Goal: Information Seeking & Learning: Learn about a topic

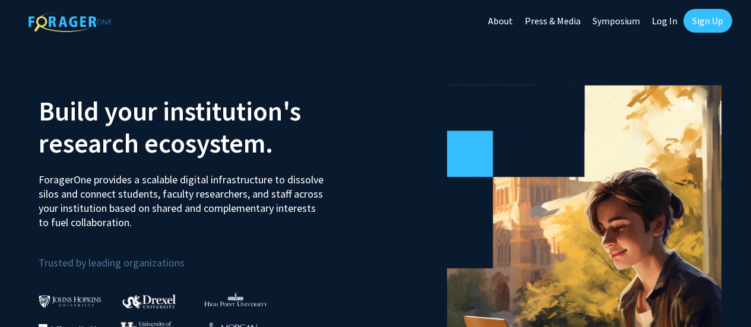
click at [661, 27] on link "Log In" at bounding box center [664, 21] width 37 height 42
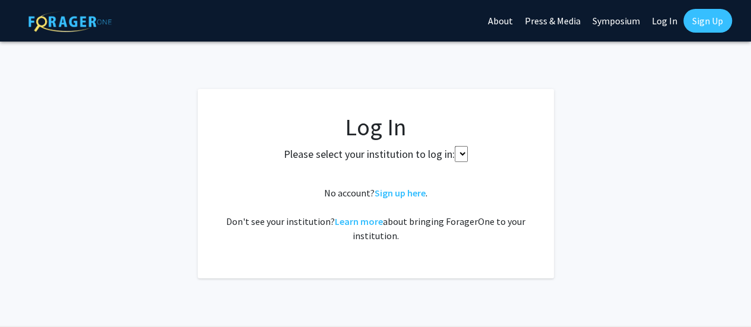
select select
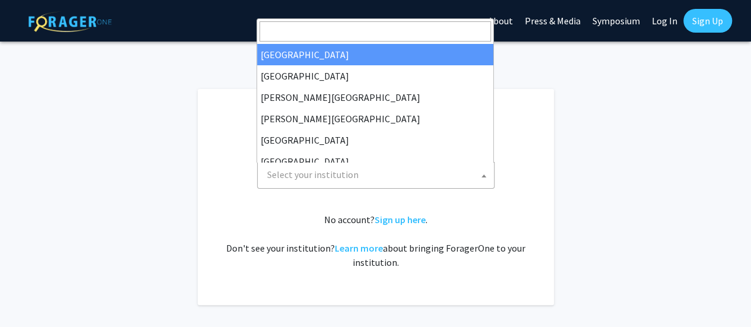
click at [371, 183] on span "Select your institution" at bounding box center [377, 175] width 231 height 24
type input "uni"
click at [364, 175] on span "Select your institution" at bounding box center [377, 175] width 231 height 24
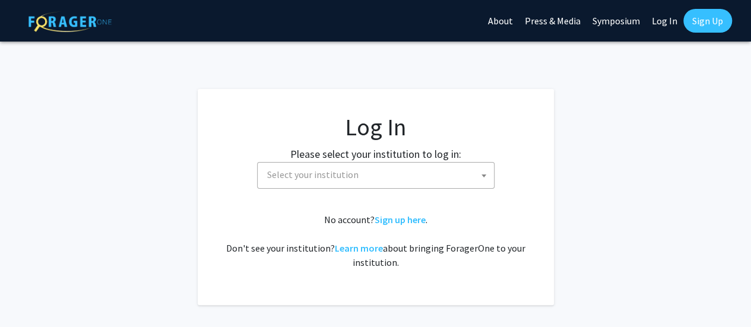
click at [364, 175] on span "Select your institution" at bounding box center [377, 175] width 231 height 24
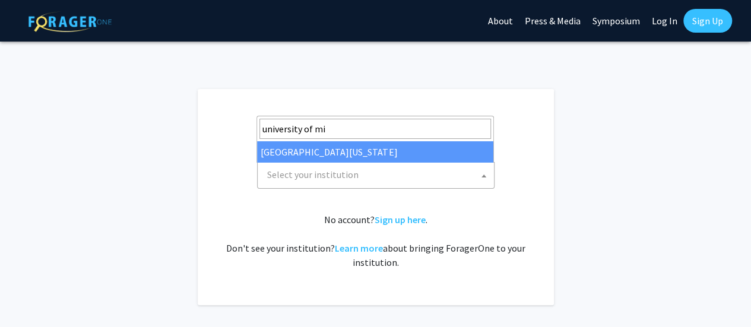
type input "university of mi"
select select "33"
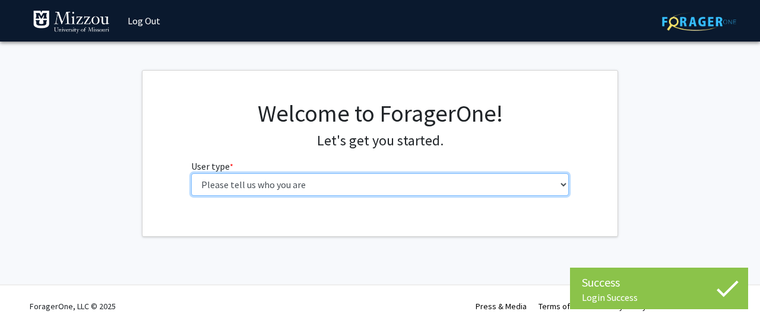
click at [321, 193] on select "Please tell us who you are Undergraduate Student Master's Student Doctoral Cand…" at bounding box center [380, 184] width 378 height 23
select select "1: undergrad"
click at [191, 173] on select "Please tell us who you are Undergraduate Student Master's Student Doctoral Cand…" at bounding box center [380, 184] width 378 height 23
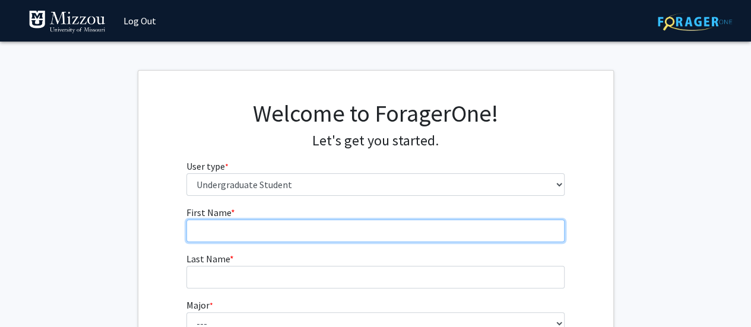
click at [422, 224] on input "First Name * required" at bounding box center [375, 231] width 378 height 23
type input "Janelle"
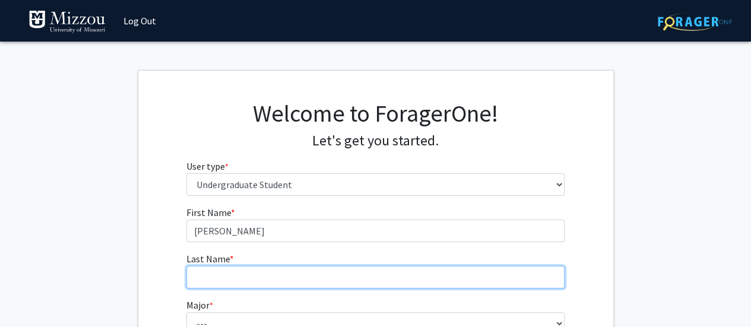
click at [322, 274] on input "Last Name * required" at bounding box center [375, 277] width 378 height 23
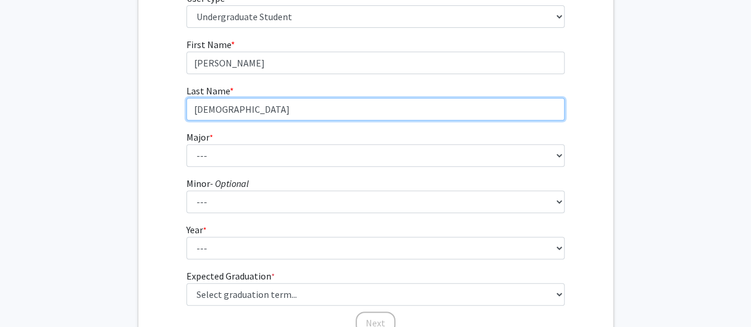
scroll to position [172, 0]
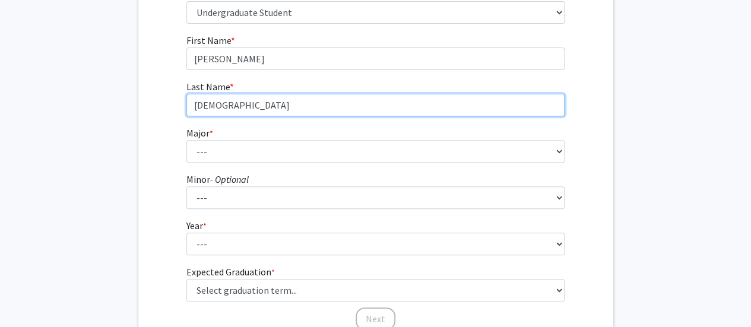
type input "Godwyll"
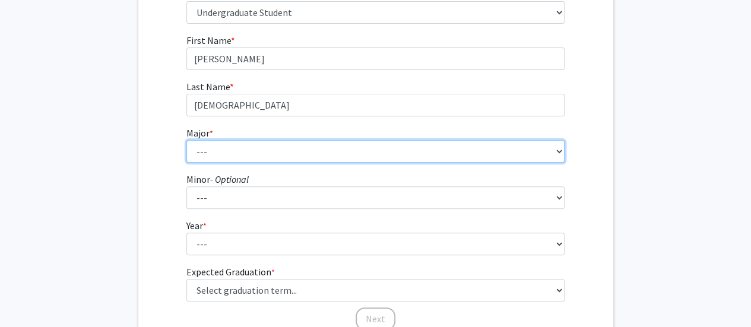
click at [288, 145] on select "--- Agribusiness Management Agricultural Education Agricultural Education: Comm…" at bounding box center [375, 151] width 378 height 23
select select "17: 2505"
click at [186, 140] on select "--- Agribusiness Management Agricultural Education Agricultural Education: Comm…" at bounding box center [375, 151] width 378 height 23
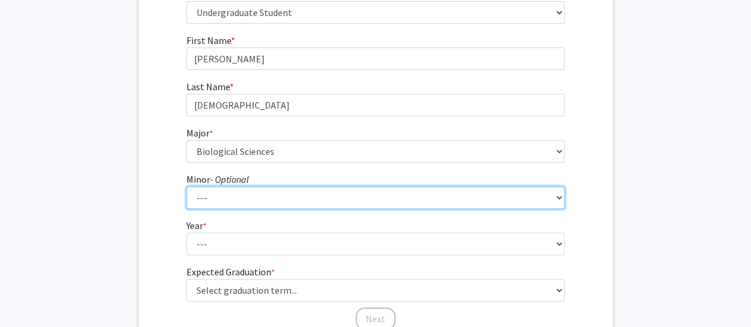
click at [245, 193] on select "--- Accountancy Aerospace Engineering Aerospace Studies Agribusiness Management…" at bounding box center [375, 197] width 378 height 23
select select "23: 1979"
click at [186, 186] on select "--- Accountancy Aerospace Engineering Aerospace Studies Agribusiness Management…" at bounding box center [375, 197] width 378 height 23
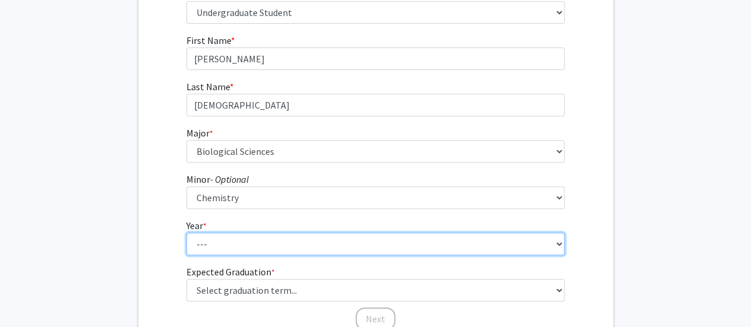
click at [223, 250] on select "--- First-year Sophomore Junior Senior Postbaccalaureate Certificate" at bounding box center [375, 244] width 378 height 23
select select "2: sophomore"
click at [186, 233] on select "--- First-year Sophomore Junior Senior Postbaccalaureate Certificate" at bounding box center [375, 244] width 378 height 23
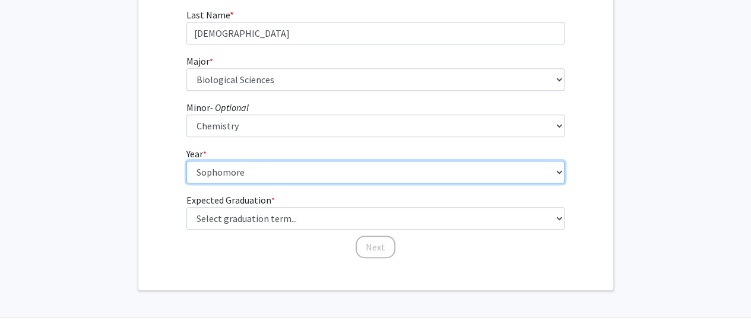
scroll to position [245, 0]
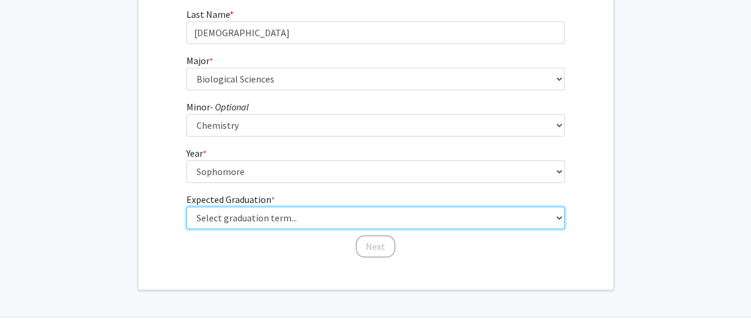
click at [237, 218] on select "Select graduation term... Spring 2025 Summer 2025 Fall 2025 Winter 2025 Spring …" at bounding box center [375, 218] width 378 height 23
select select "13: spring_2028"
click at [186, 207] on select "Select graduation term... Spring 2025 Summer 2025 Fall 2025 Winter 2025 Spring …" at bounding box center [375, 218] width 378 height 23
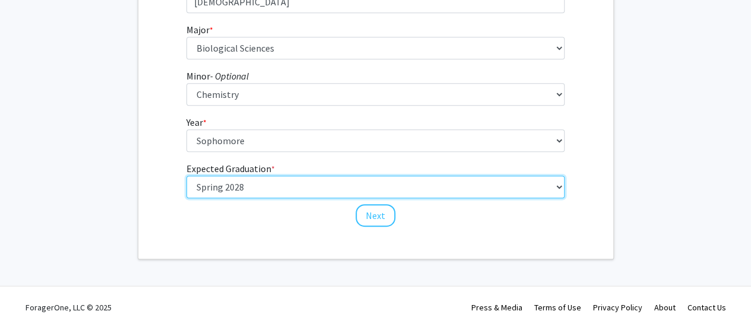
scroll to position [275, 0]
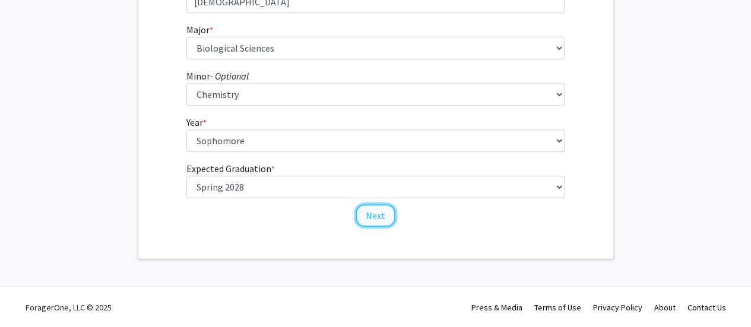
click at [385, 211] on button "Next" at bounding box center [376, 215] width 40 height 23
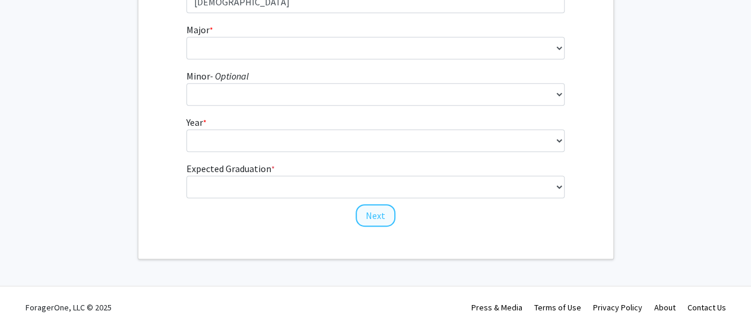
scroll to position [0, 0]
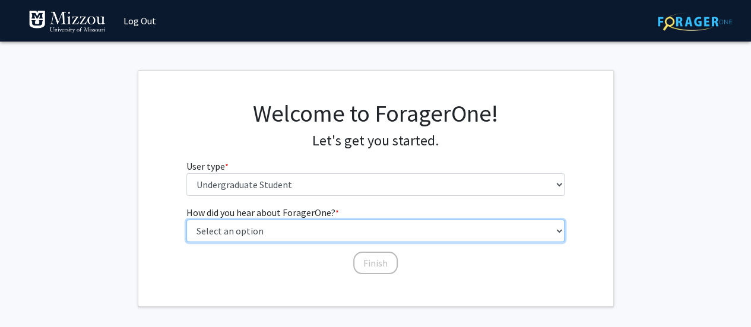
click at [358, 231] on select "Select an option Peer/student recommendation Faculty/staff recommendation Unive…" at bounding box center [375, 231] width 378 height 23
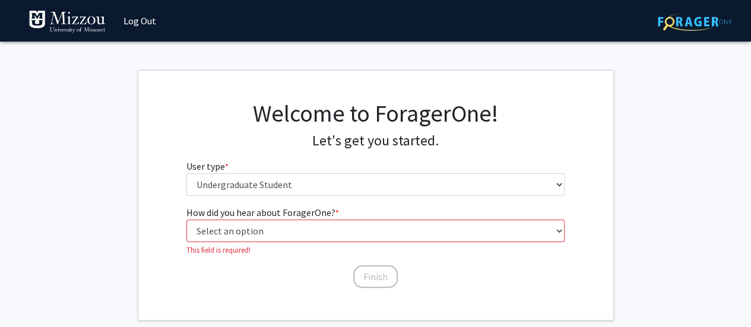
click at [284, 265] on div "How did you hear about ForagerOne? * required Select an option Peer/student rec…" at bounding box center [375, 247] width 396 height 84
click at [288, 228] on select "Select an option Peer/student recommendation Faculty/staff recommendation Unive…" at bounding box center [375, 231] width 378 height 23
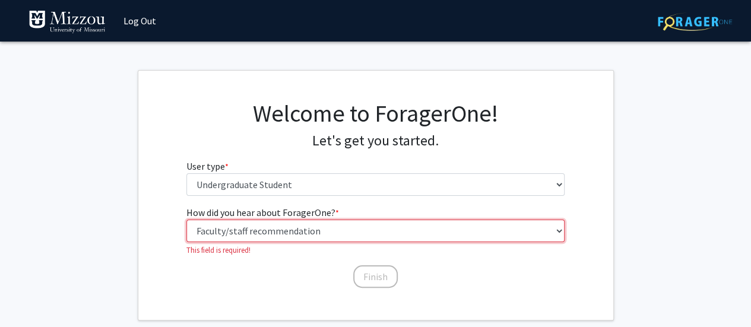
click at [186, 220] on select "Select an option Peer/student recommendation Faculty/staff recommendation Unive…" at bounding box center [375, 231] width 378 height 23
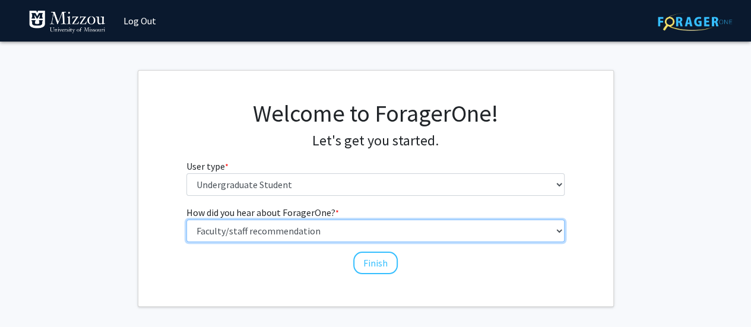
click at [320, 232] on select "Select an option Peer/student recommendation Faculty/staff recommendation Unive…" at bounding box center [375, 231] width 378 height 23
select select "1: peer_recommendation"
click at [186, 220] on select "Select an option Peer/student recommendation Faculty/staff recommendation Unive…" at bounding box center [375, 231] width 378 height 23
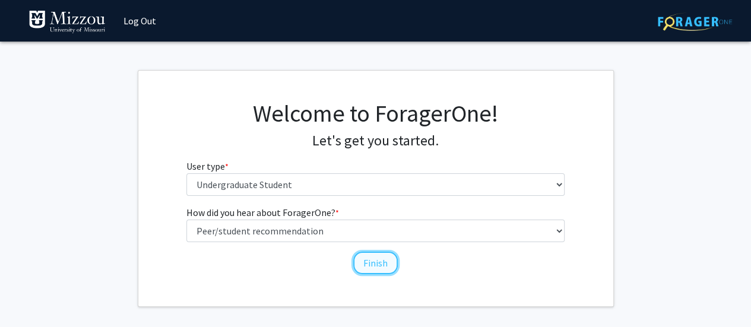
click at [363, 266] on button "Finish" at bounding box center [375, 263] width 45 height 23
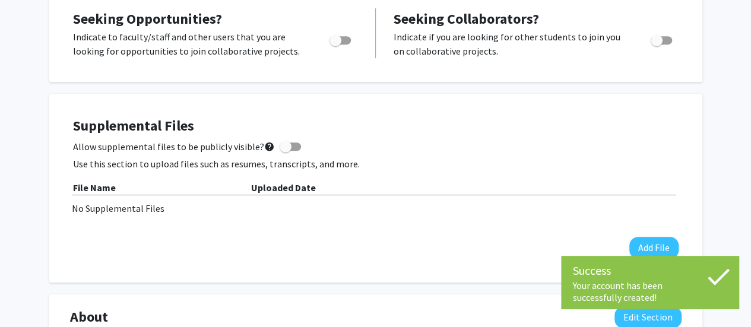
scroll to position [260, 0]
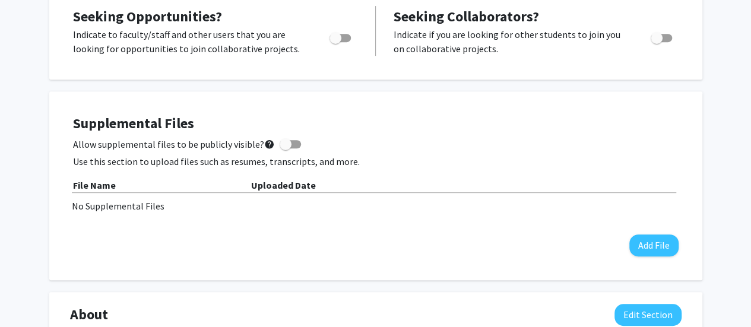
click at [341, 29] on div "Toggle" at bounding box center [341, 36] width 33 height 18
click at [343, 37] on span "Toggle" at bounding box center [339, 38] width 21 height 8
click at [335, 42] on input "Are you actively seeking opportunities?" at bounding box center [335, 42] width 1 height 1
checkbox input "true"
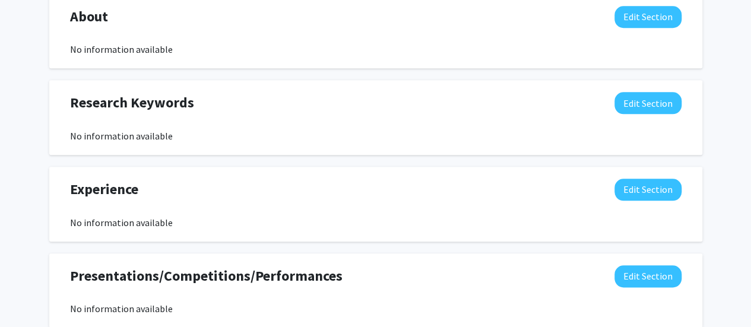
scroll to position [557, 0]
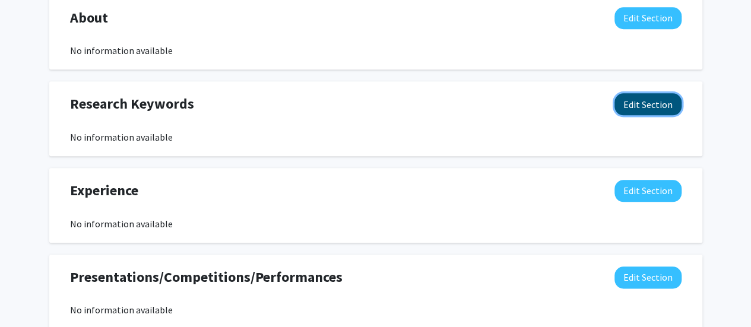
click at [637, 110] on button "Edit Section" at bounding box center [647, 104] width 67 height 22
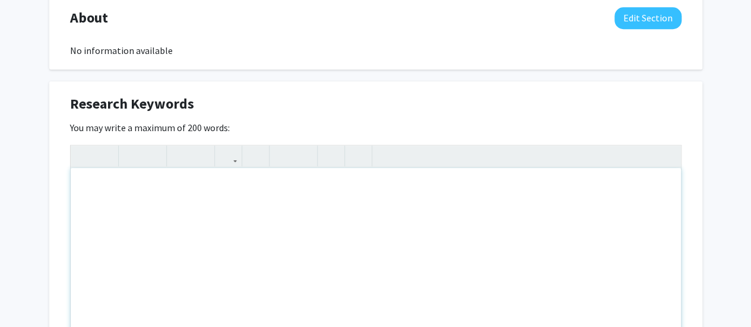
click at [395, 188] on div "Note to users with screen readers: Please deactivate our accessibility plugin f…" at bounding box center [376, 257] width 610 height 178
click at [395, 188] on div "To enrich screen reader interactions, please activate Accessibility in Grammarl…" at bounding box center [376, 257] width 610 height 178
type textarea "W"
type textarea "Women's Health"
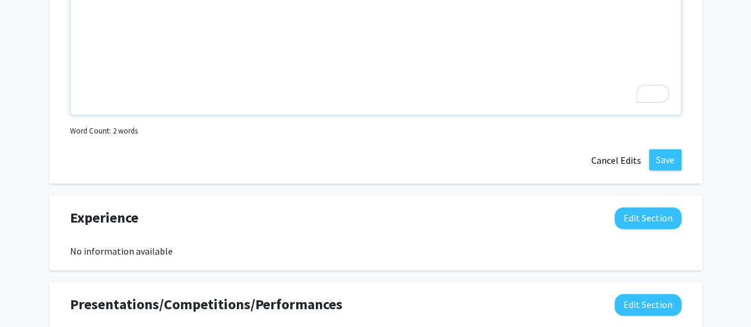
scroll to position [796, 0]
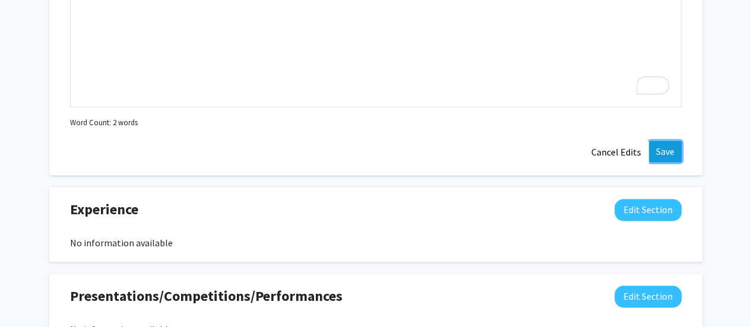
click at [677, 145] on button "Save" at bounding box center [665, 151] width 33 height 21
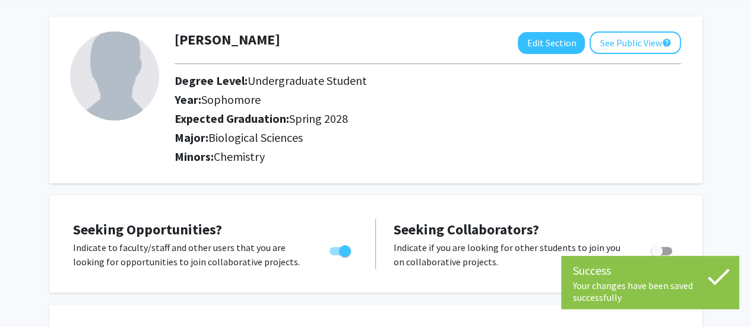
scroll to position [0, 0]
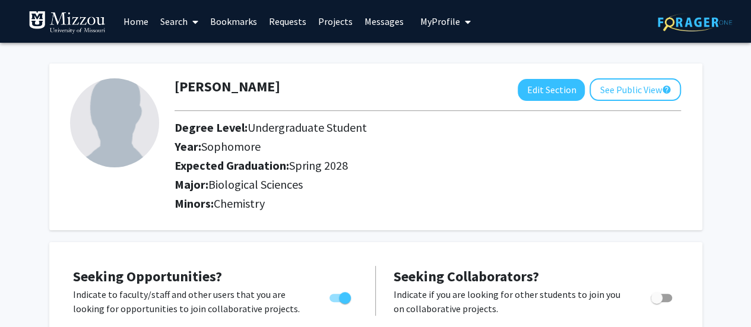
click at [150, 16] on link "Home" at bounding box center [136, 22] width 37 height 42
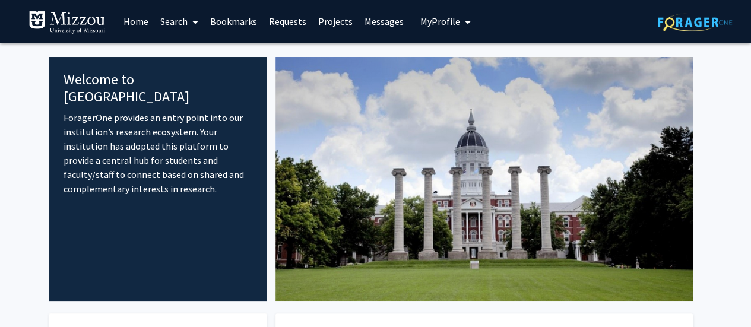
click at [176, 15] on link "Search" at bounding box center [179, 22] width 50 height 42
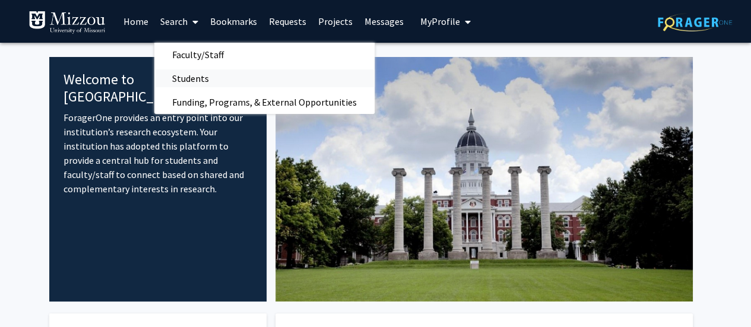
click at [215, 79] on span "Students" at bounding box center [190, 78] width 72 height 24
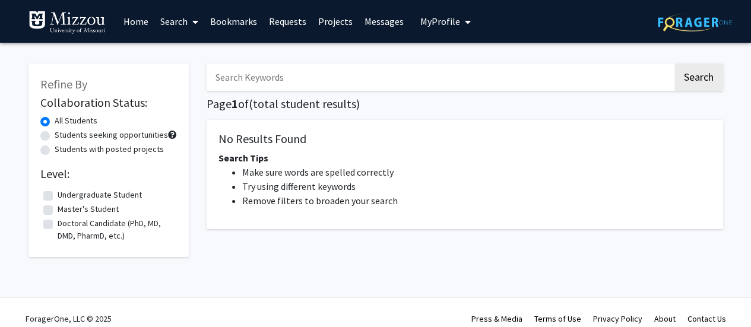
click at [297, 87] on input "Search Keywords" at bounding box center [440, 77] width 466 height 27
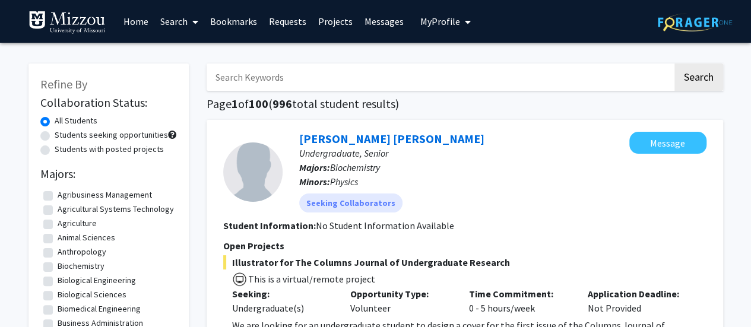
click at [171, 28] on link "Search" at bounding box center [179, 22] width 50 height 42
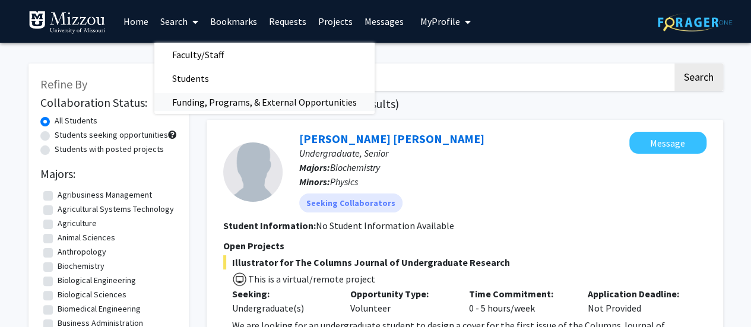
click at [227, 106] on span "Funding, Programs, & External Opportunities" at bounding box center [264, 102] width 220 height 24
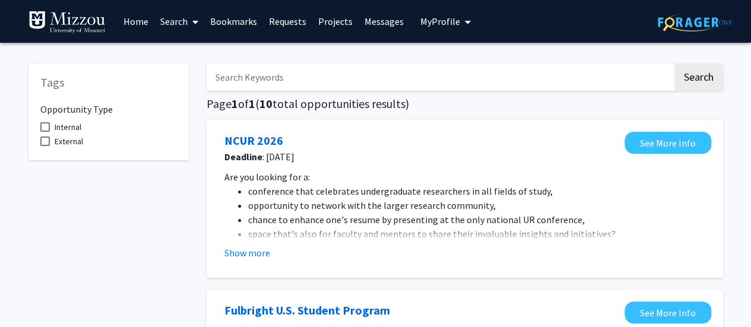
click at [315, 84] on input "Search Keywords" at bounding box center [440, 77] width 466 height 27
type input "o"
click at [674, 64] on button "Search" at bounding box center [698, 77] width 49 height 27
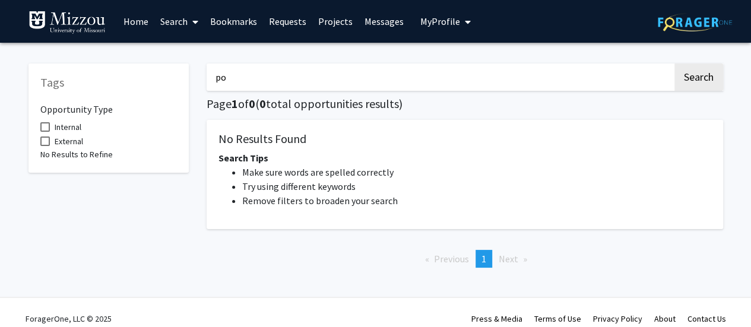
type input "p"
click at [122, 209] on div "Tags Opportunity Type Internal External No Results to Refine" at bounding box center [109, 165] width 178 height 226
click at [179, 28] on link "Search" at bounding box center [179, 22] width 50 height 42
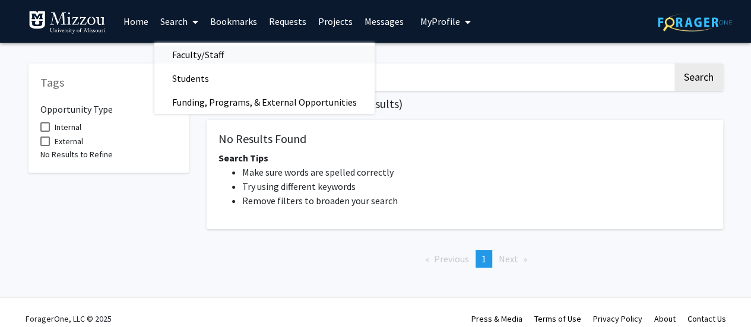
click at [200, 62] on span "Faculty/Staff" at bounding box center [197, 55] width 87 height 24
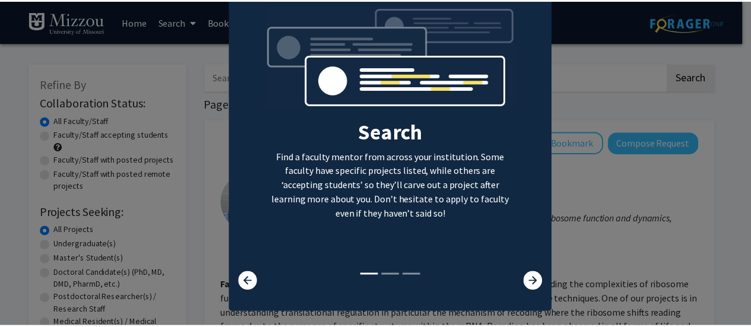
scroll to position [55, 0]
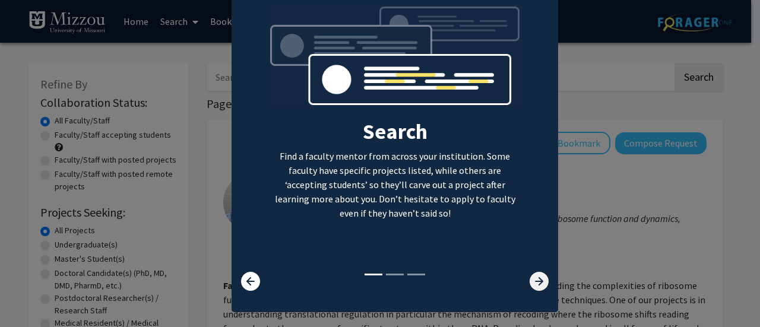
click at [532, 273] on icon at bounding box center [538, 281] width 19 height 19
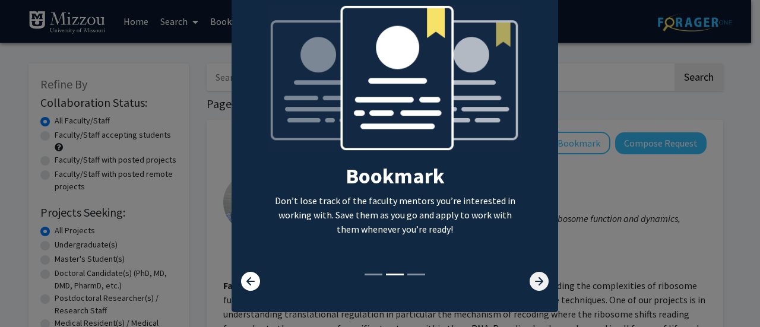
click at [532, 273] on icon at bounding box center [538, 281] width 19 height 19
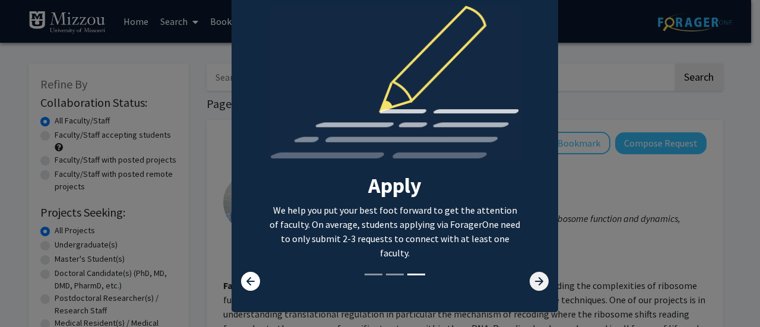
click at [532, 273] on icon at bounding box center [538, 281] width 19 height 19
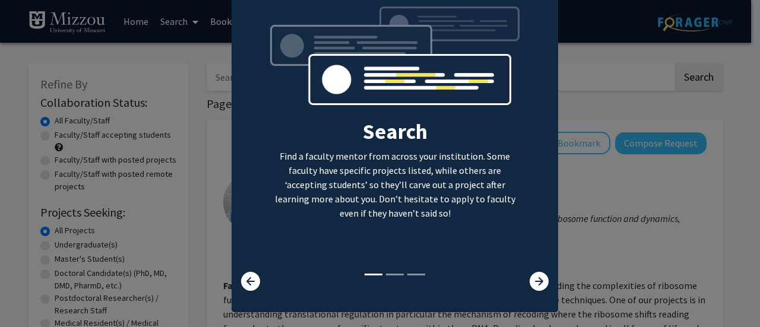
click at [633, 218] on modal-container "× Search Find a faculty mentor from across your institution. Some faculty have …" at bounding box center [380, 163] width 760 height 327
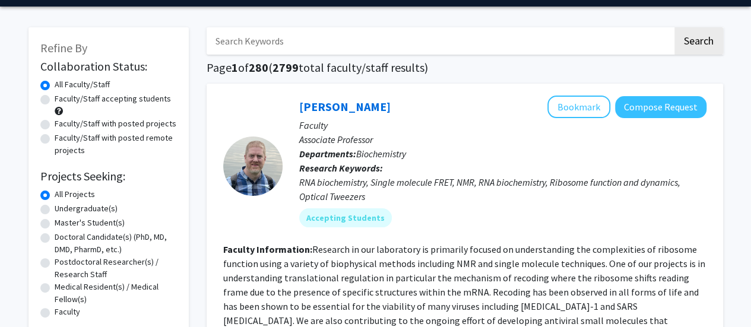
scroll to position [37, 0]
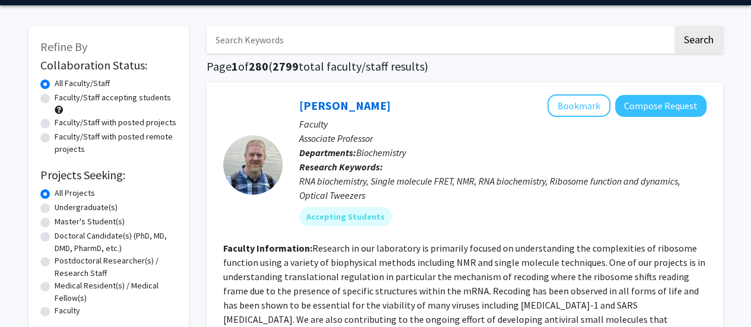
click at [356, 48] on input "Search Keywords" at bounding box center [440, 39] width 466 height 27
click at [674, 26] on button "Search" at bounding box center [698, 39] width 49 height 27
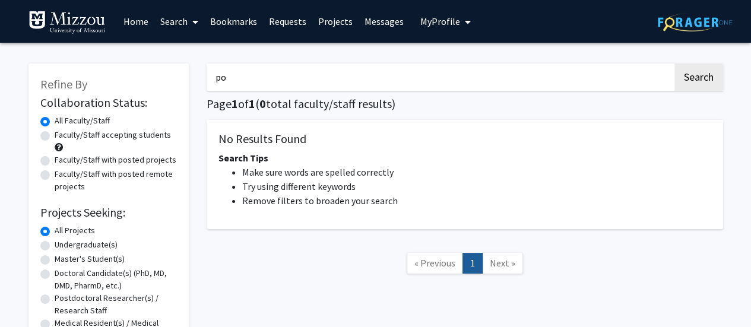
type input "p"
paste input "LeAndra Rhymes"
type input "L"
paste input "Postural orthostatic tachycardia syndrome"
click at [674, 64] on button "Search" at bounding box center [698, 77] width 49 height 27
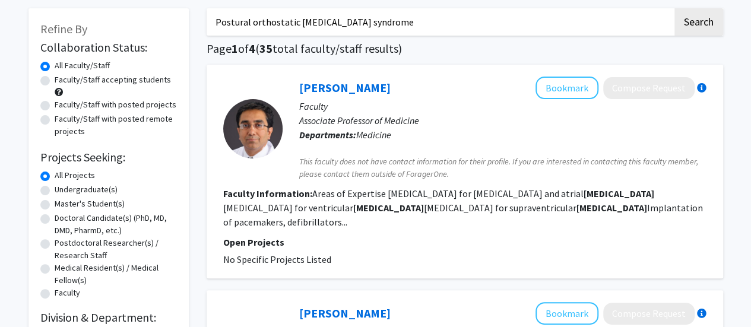
scroll to position [56, 0]
drag, startPoint x: 537, startPoint y: 189, endPoint x: 586, endPoint y: 196, distance: 50.4
click at [586, 196] on fg-read-more "Areas of Expertise Ablation for atrial fibrillation and atrial tachycardia Abla…" at bounding box center [463, 207] width 480 height 40
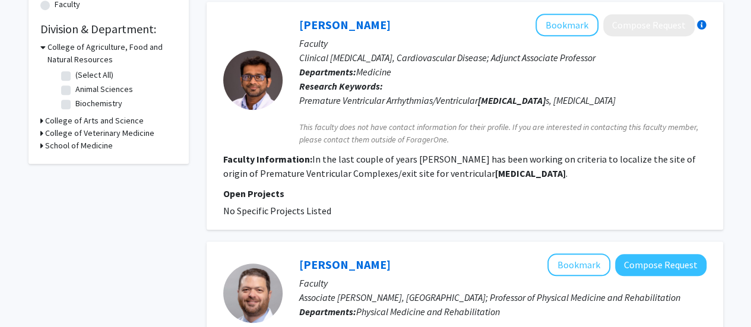
scroll to position [0, 0]
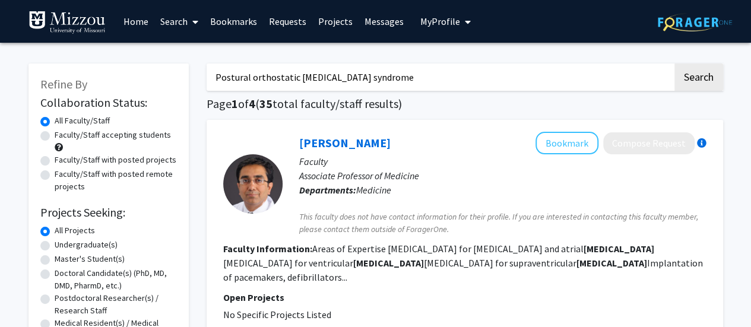
drag, startPoint x: 427, startPoint y: 84, endPoint x: 195, endPoint y: 74, distance: 231.7
type input "women's health"
click at [674, 64] on button "Search" at bounding box center [698, 77] width 49 height 27
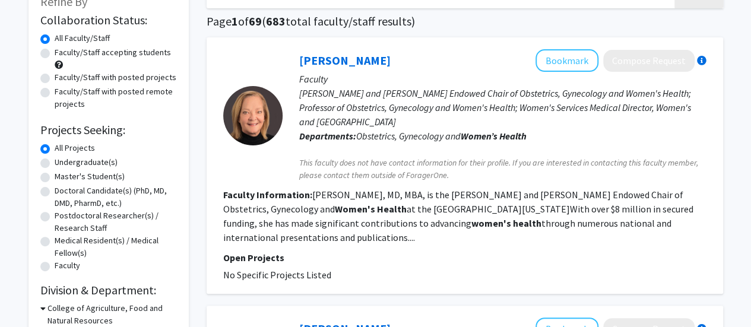
scroll to position [84, 0]
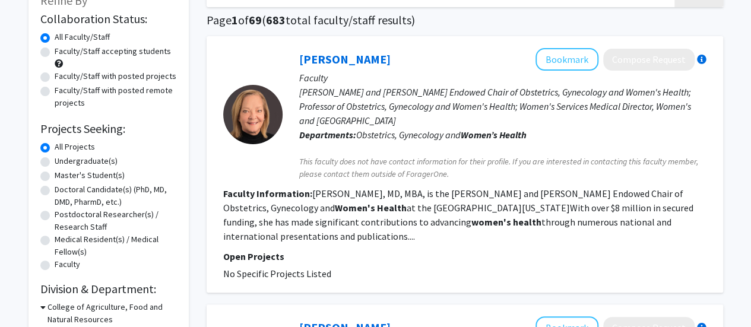
click at [74, 163] on label "Undergraduate(s)" at bounding box center [86, 161] width 63 height 12
click at [62, 163] on input "Undergraduate(s)" at bounding box center [59, 159] width 8 height 8
radio input "true"
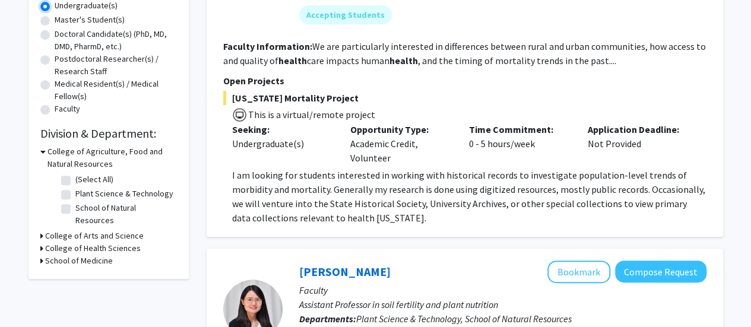
scroll to position [239, 0]
click at [80, 255] on h3 "School of Medicine" at bounding box center [79, 261] width 68 height 12
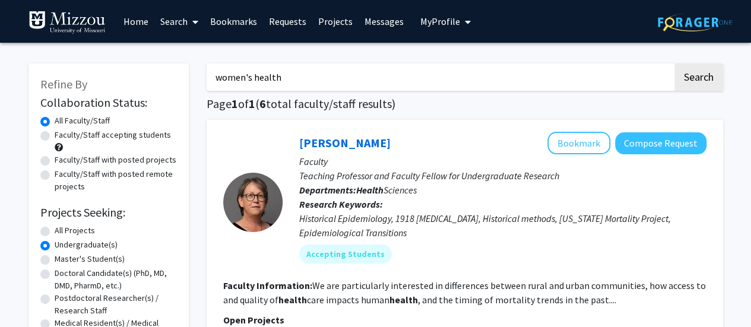
click at [459, 81] on input "women's health" at bounding box center [440, 77] width 466 height 27
